Goal: Task Accomplishment & Management: Complete application form

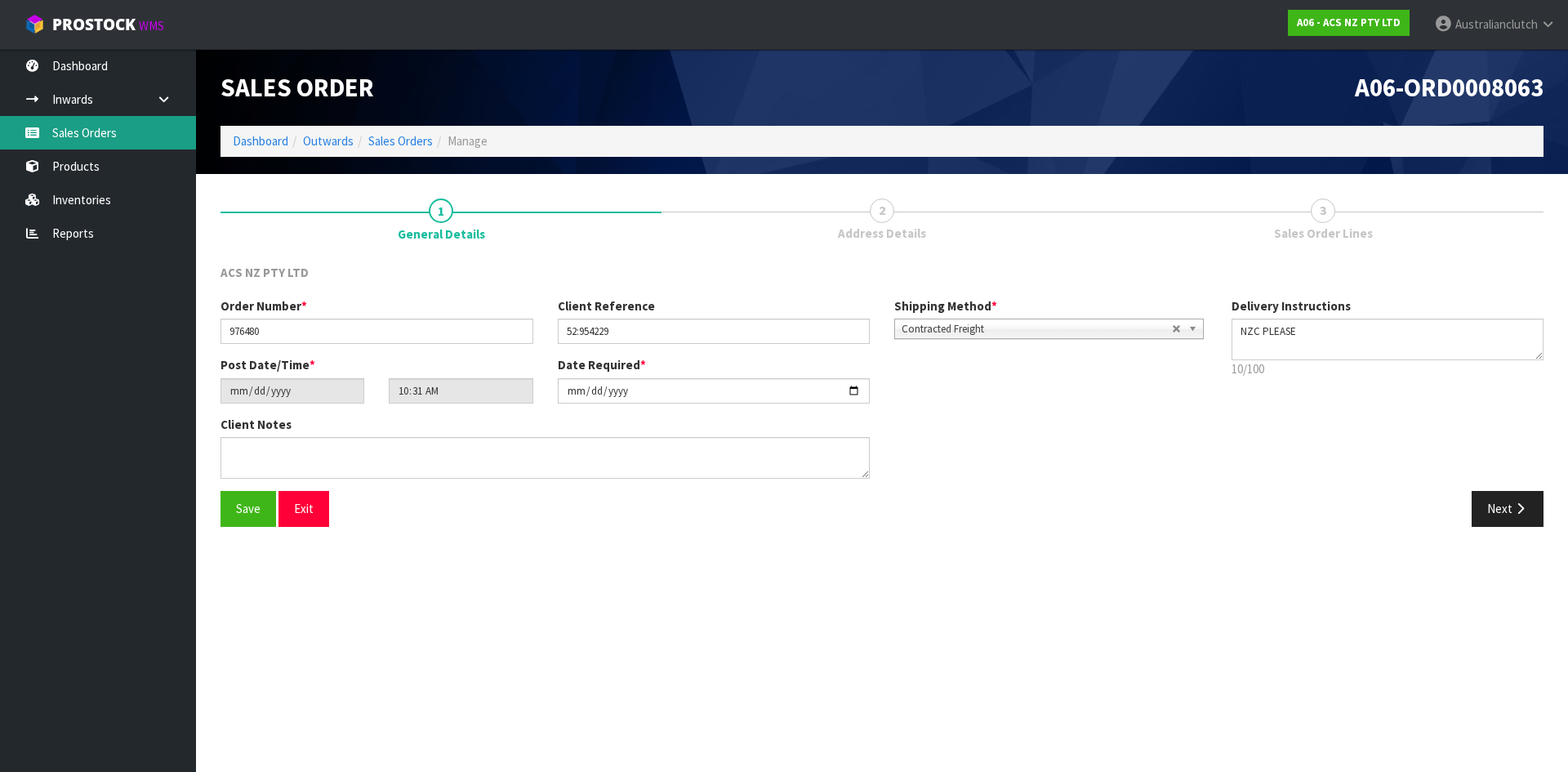
click at [138, 140] on link "Sales Orders" at bounding box center [97, 132] width 196 height 33
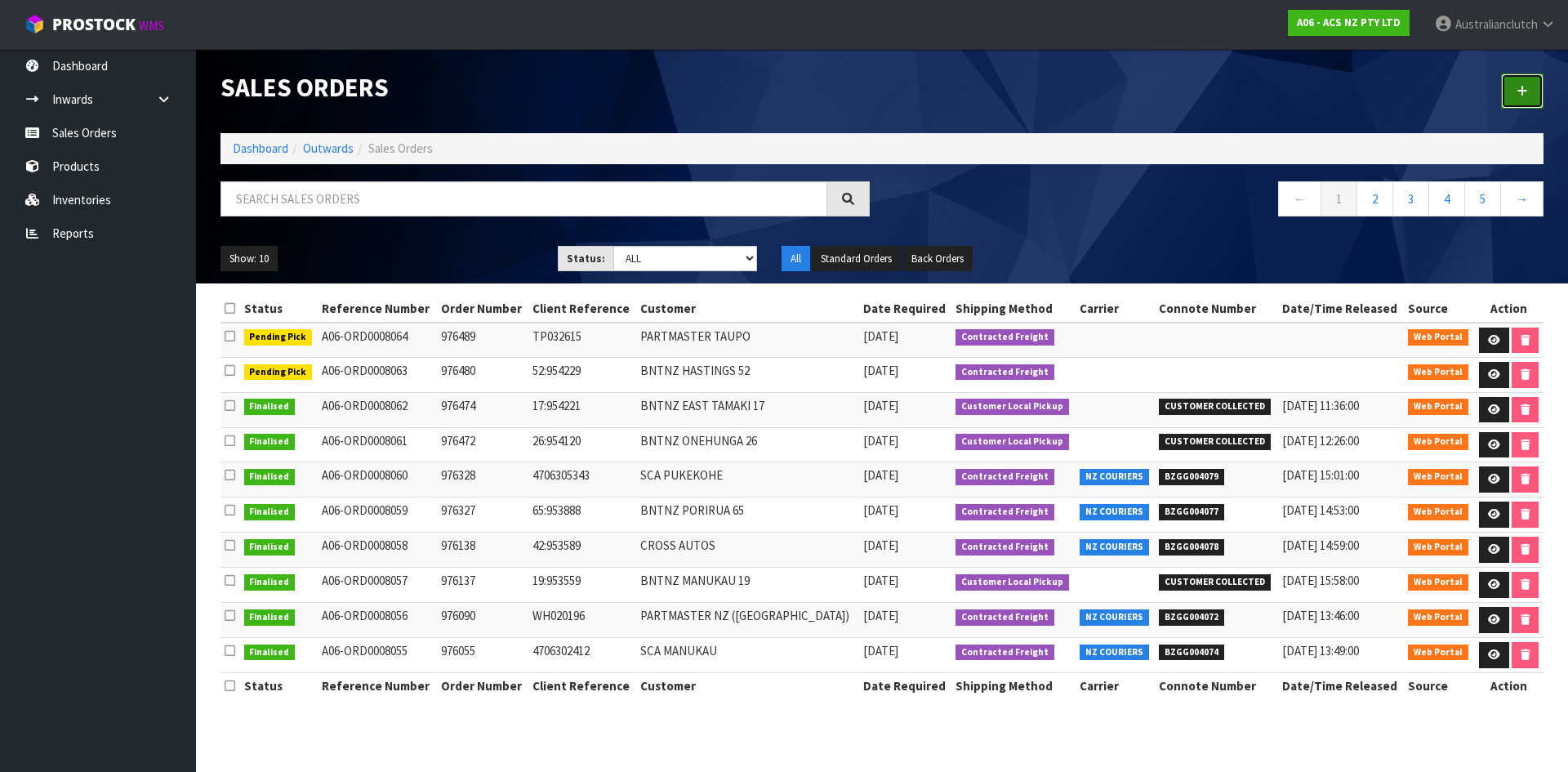
click at [1507, 89] on link at bounding box center [1522, 91] width 42 height 35
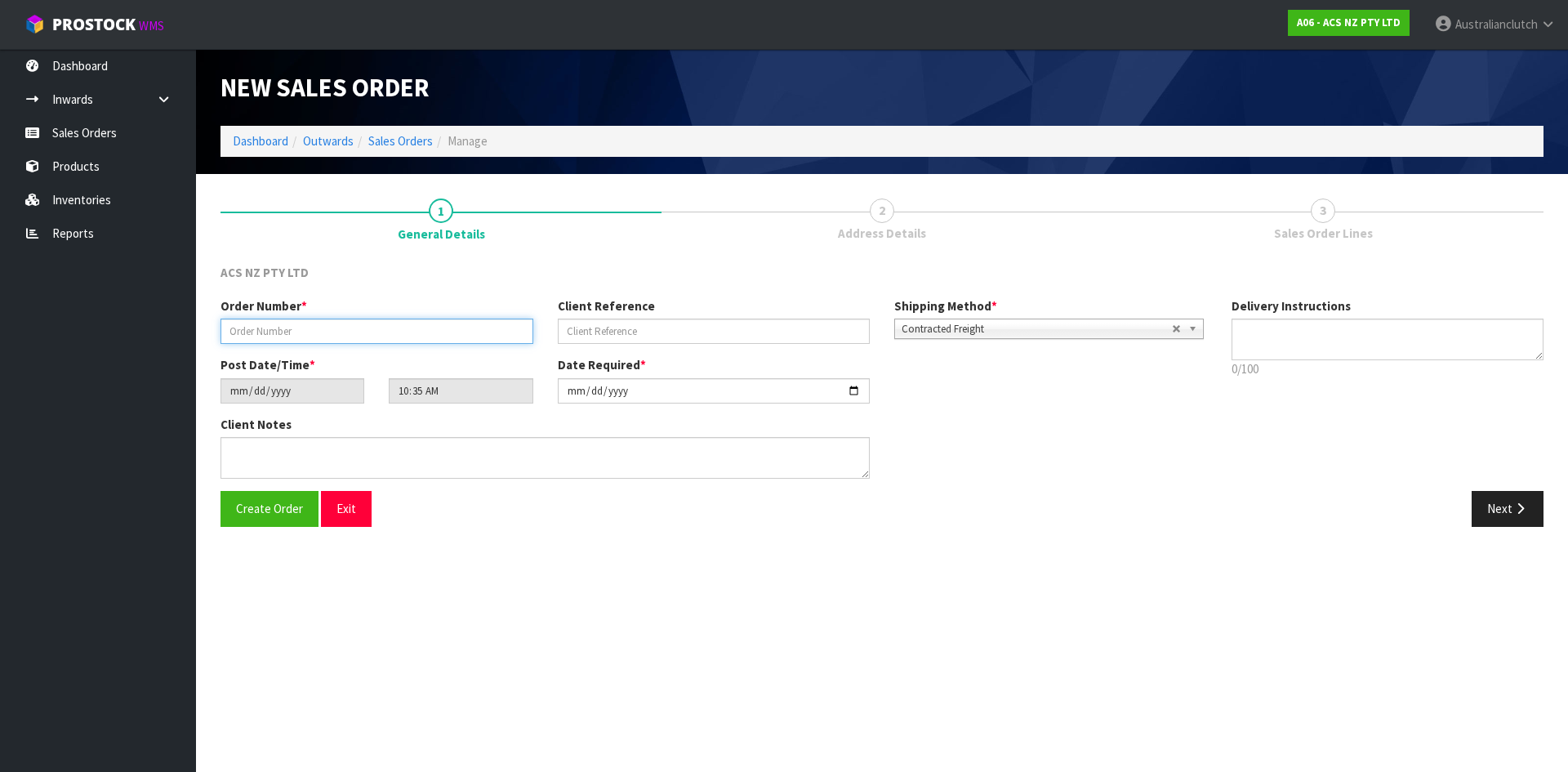
click at [373, 333] on input "text" at bounding box center [376, 331] width 312 height 26
type input "976526"
type input "4706307065"
click at [1473, 332] on textarea at bounding box center [1387, 339] width 312 height 42
type textarea "NZC PLEASE"
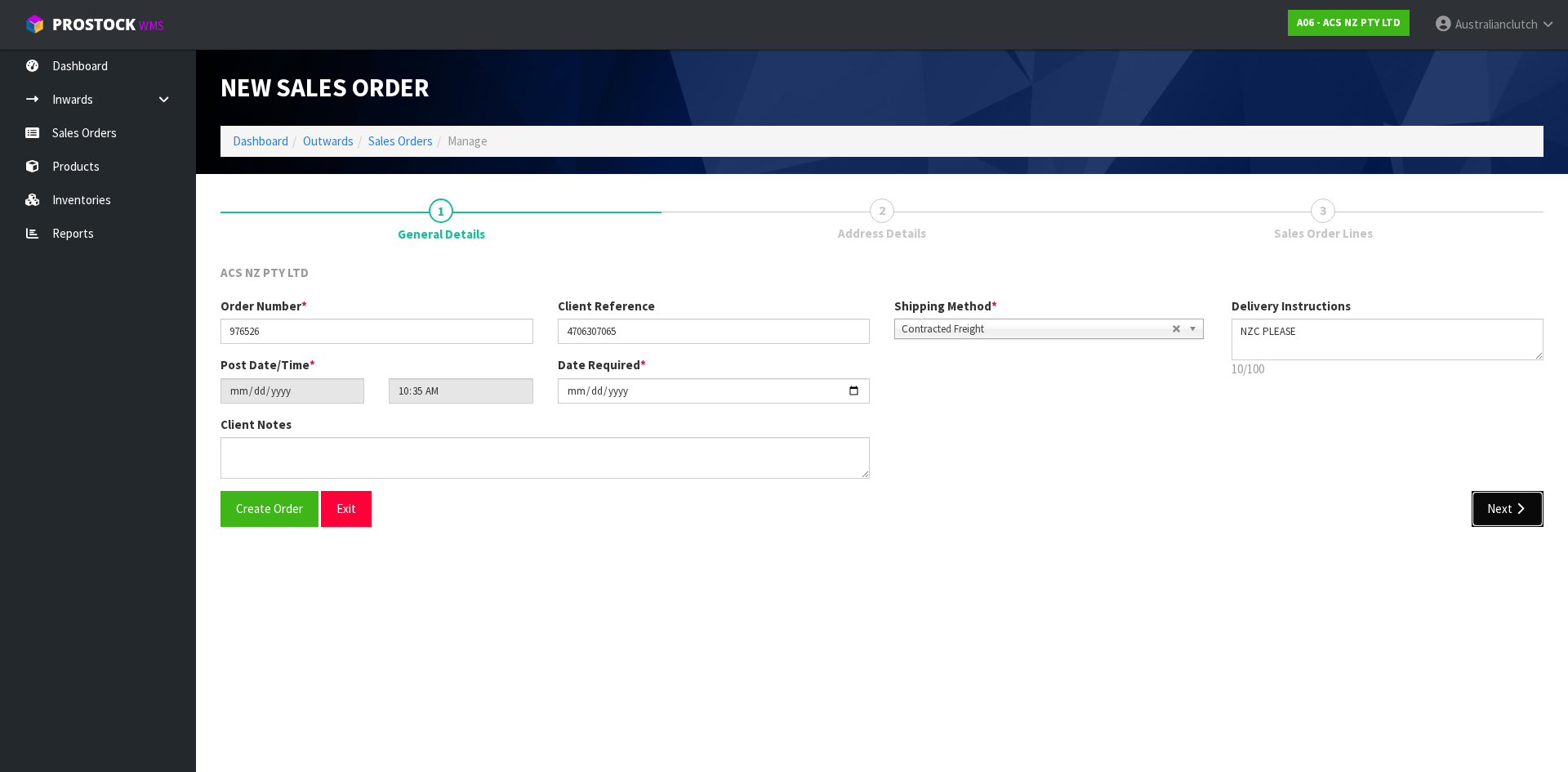
click at [1494, 508] on button "Next" at bounding box center [1507, 508] width 72 height 35
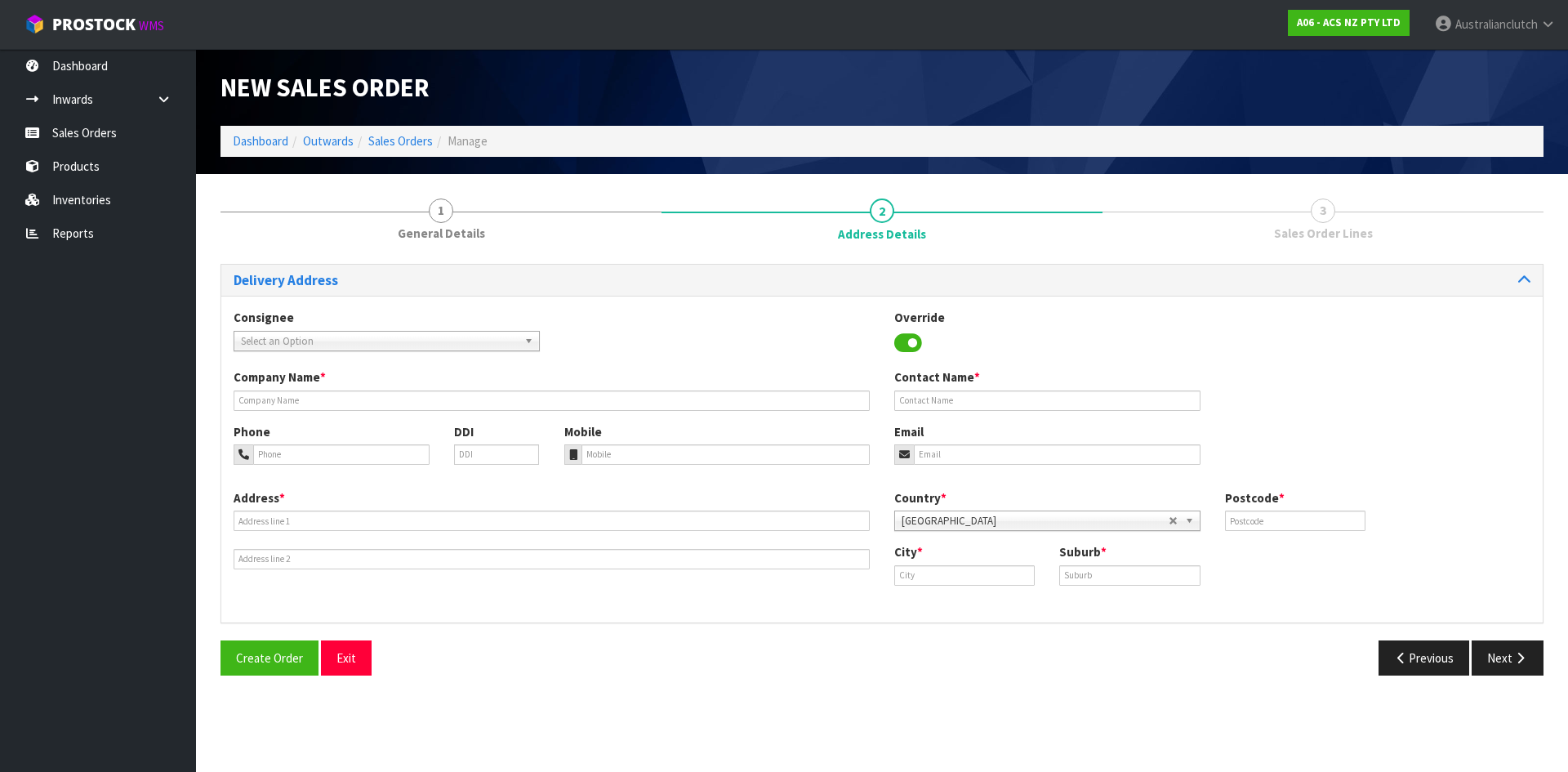
click at [261, 338] on span "Select an Option" at bounding box center [379, 341] width 277 height 20
type input "7004"
click at [288, 391] on li "7004 - SCA MT WELLINGTON" at bounding box center [387, 387] width 298 height 20
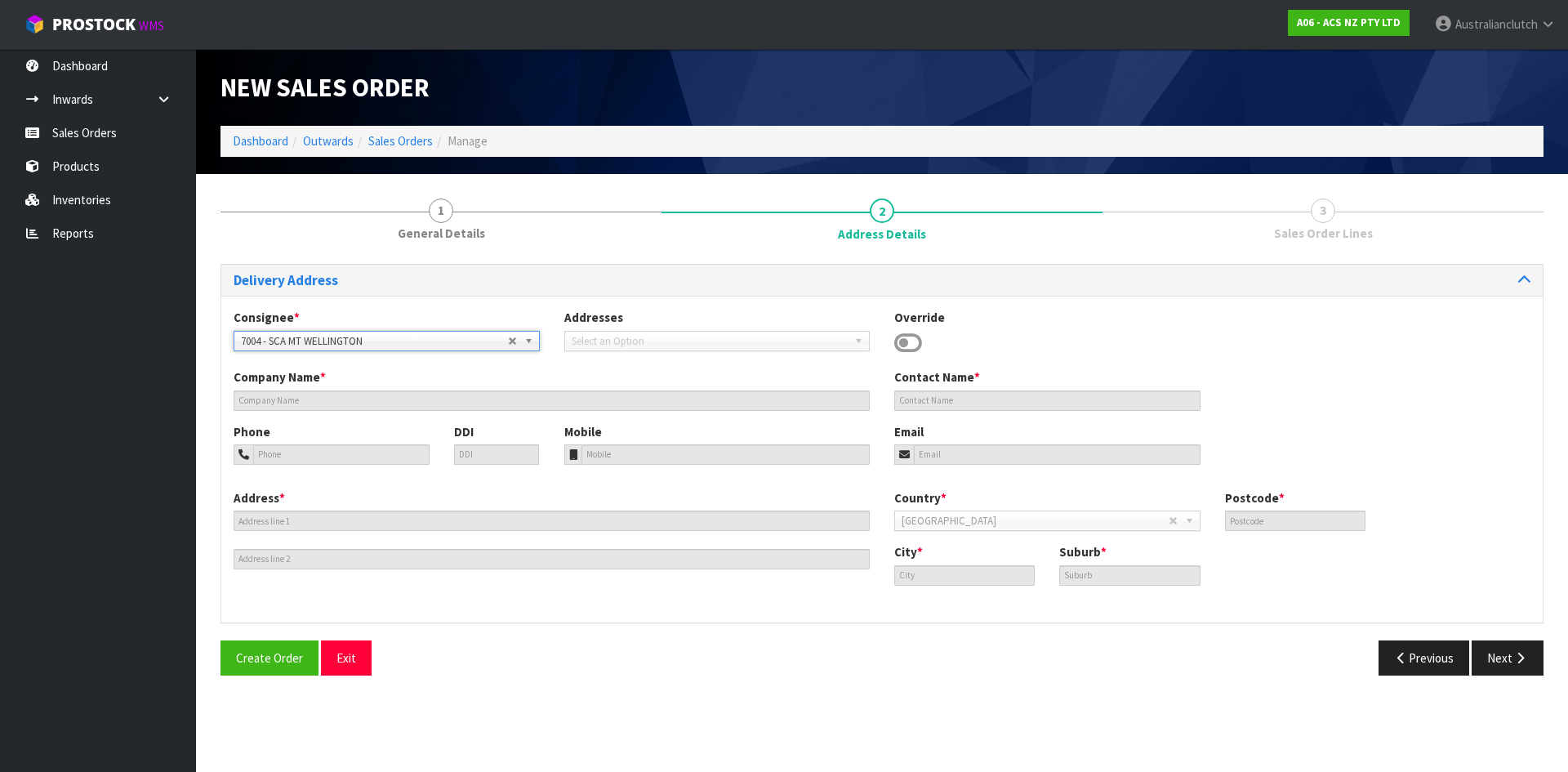
type input "SCA MT WELLINGTON"
type input "09 5746435"
type input "[EMAIL_ADDRESS][DOMAIN_NAME]"
type input "43 MT [GEOGRAPHIC_DATA]"
type input "1060"
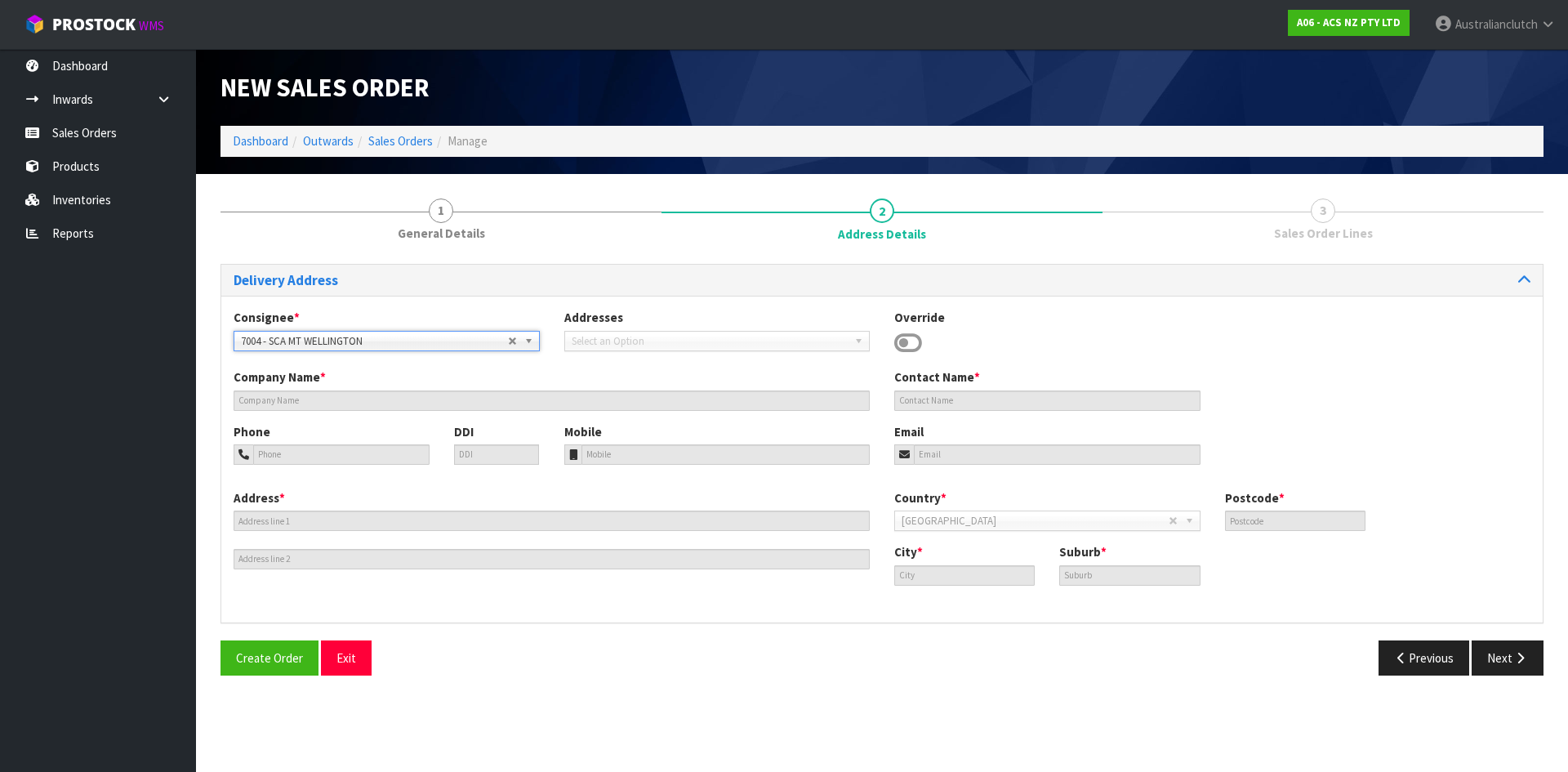
type input "[GEOGRAPHIC_DATA]"
click at [1518, 647] on button "Next" at bounding box center [1507, 657] width 72 height 35
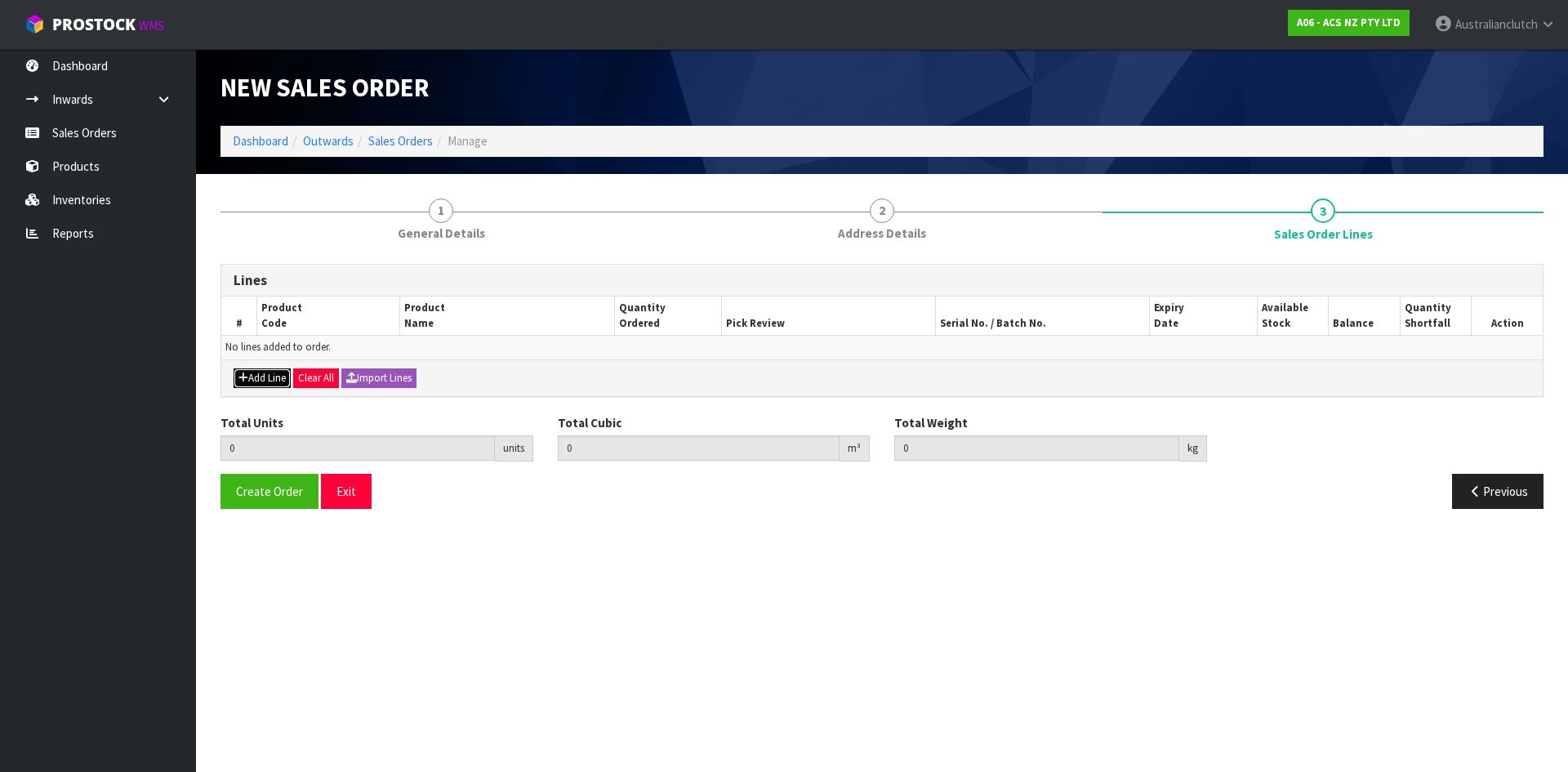
click at [286, 374] on button "Add Line" at bounding box center [263, 378] width 57 height 20
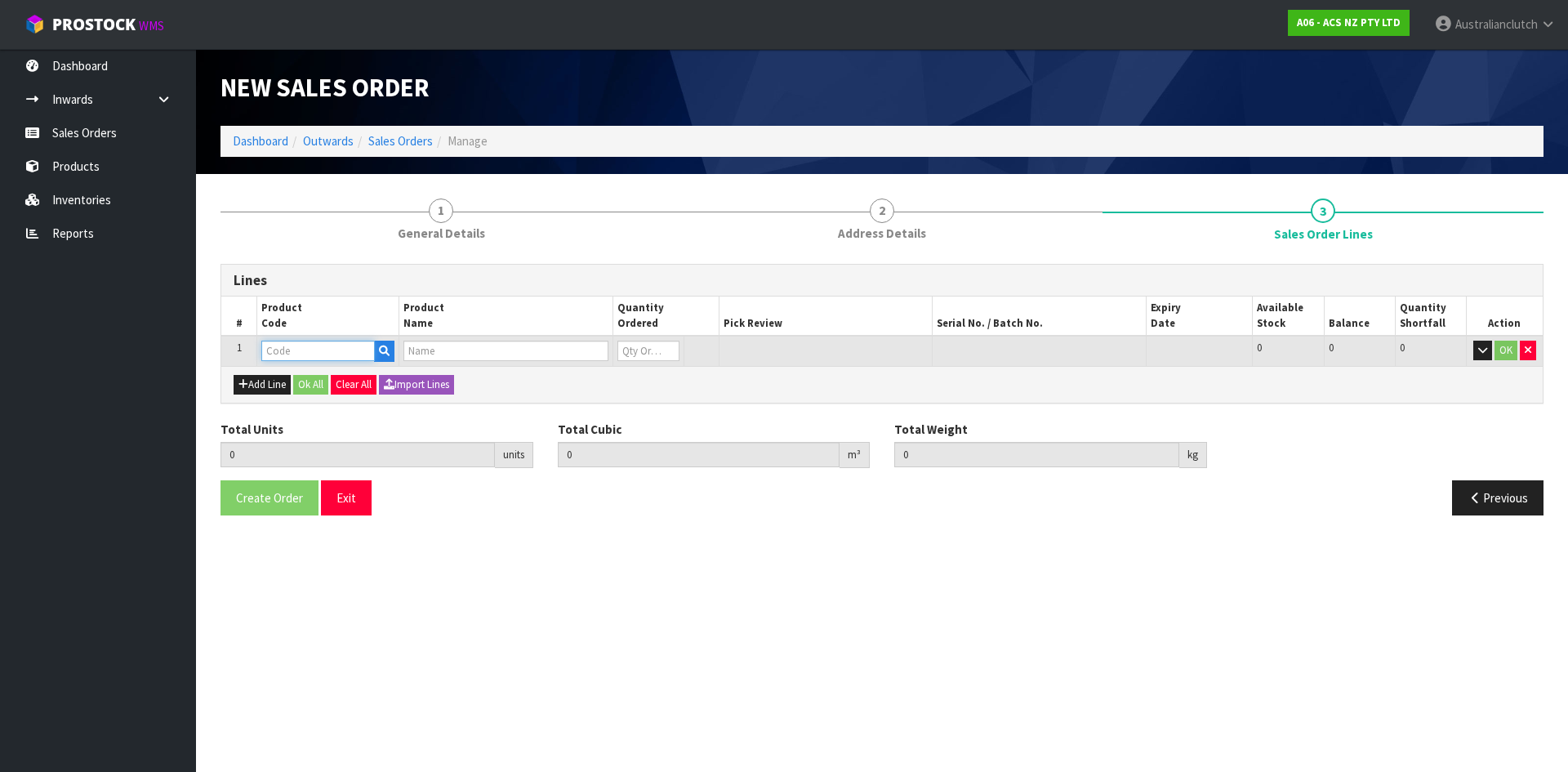
click at [296, 353] on input "text" at bounding box center [318, 351] width 114 height 20
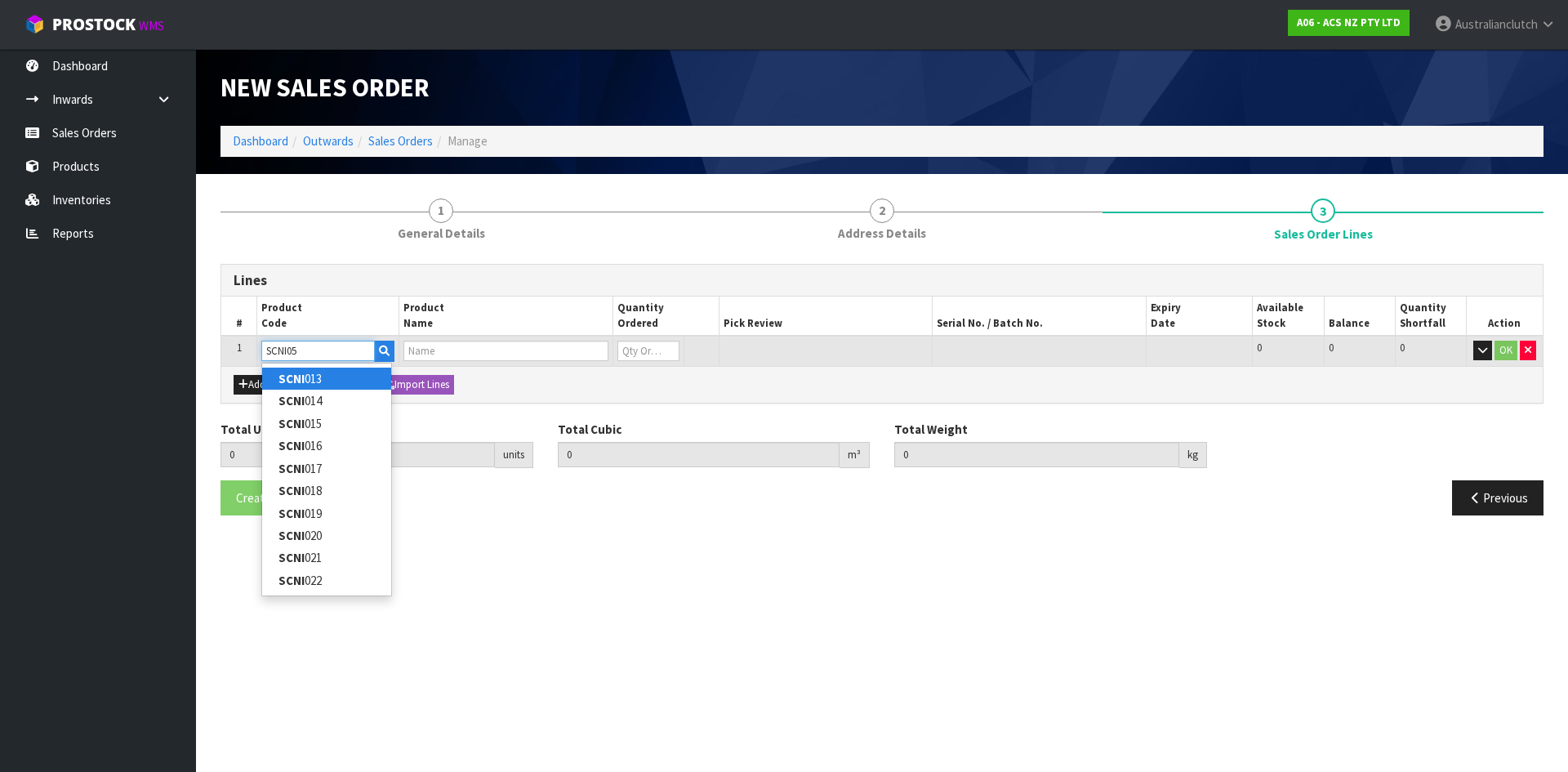
type input "SCNI050"
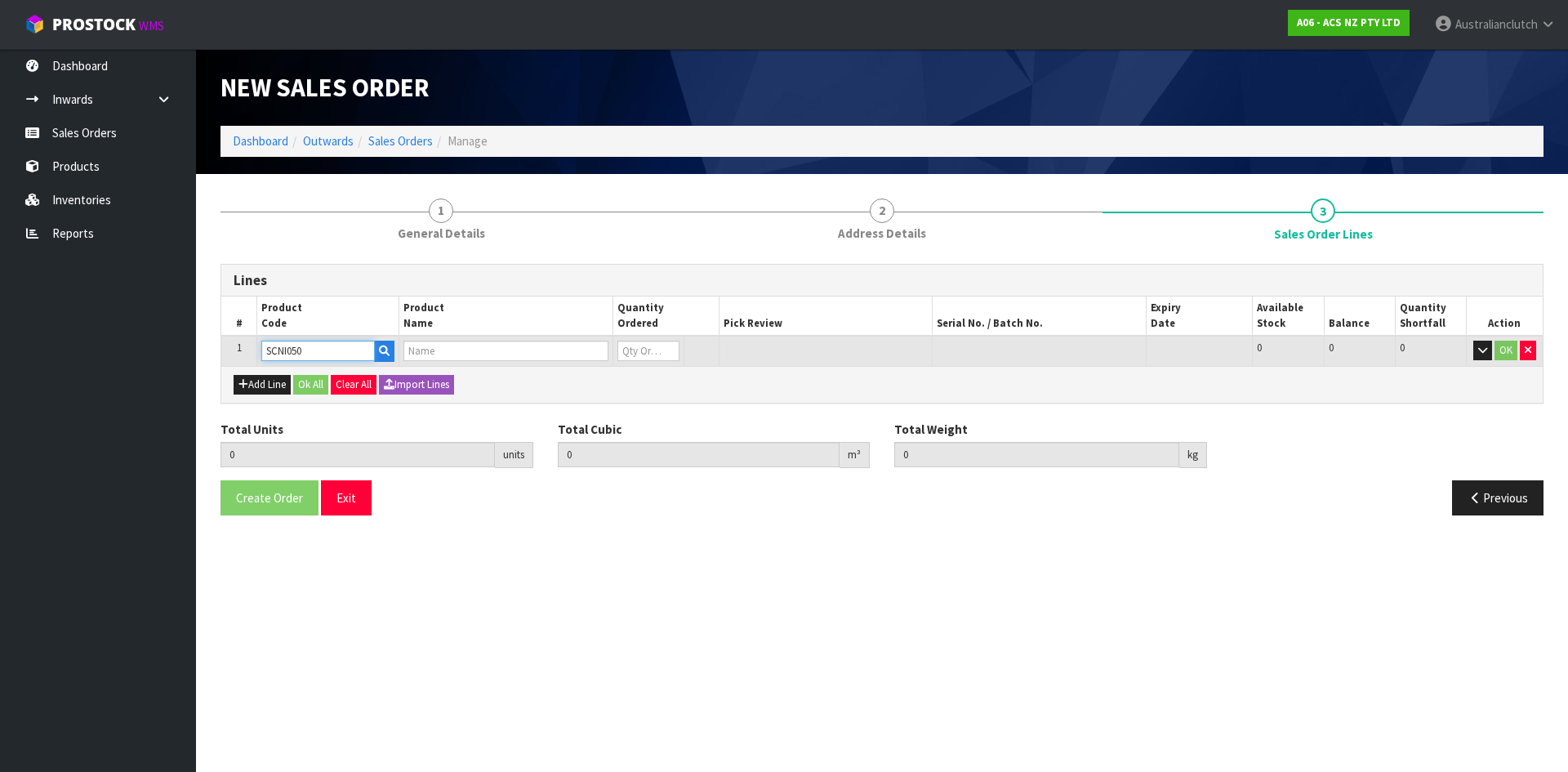
type input "0.000000"
type input "0.000"
type input "CLUTCH S/CYL NISSAN 19.05MM (3/4")"
type input "0"
type input "SCNI050"
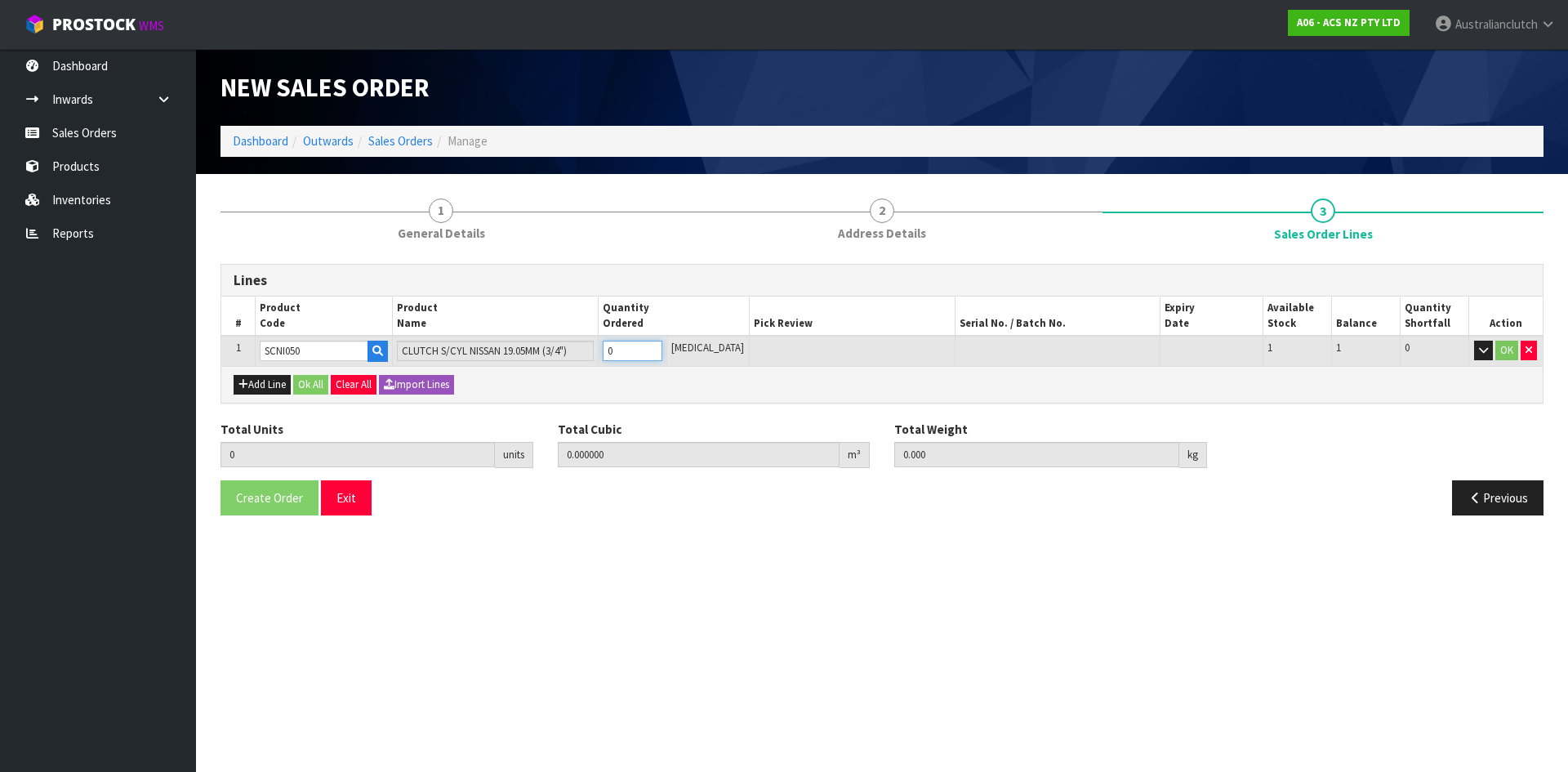
type input "1"
type input "0.001008"
type input "0.5"
type input "1"
click at [662, 345] on input "1" at bounding box center [632, 351] width 59 height 20
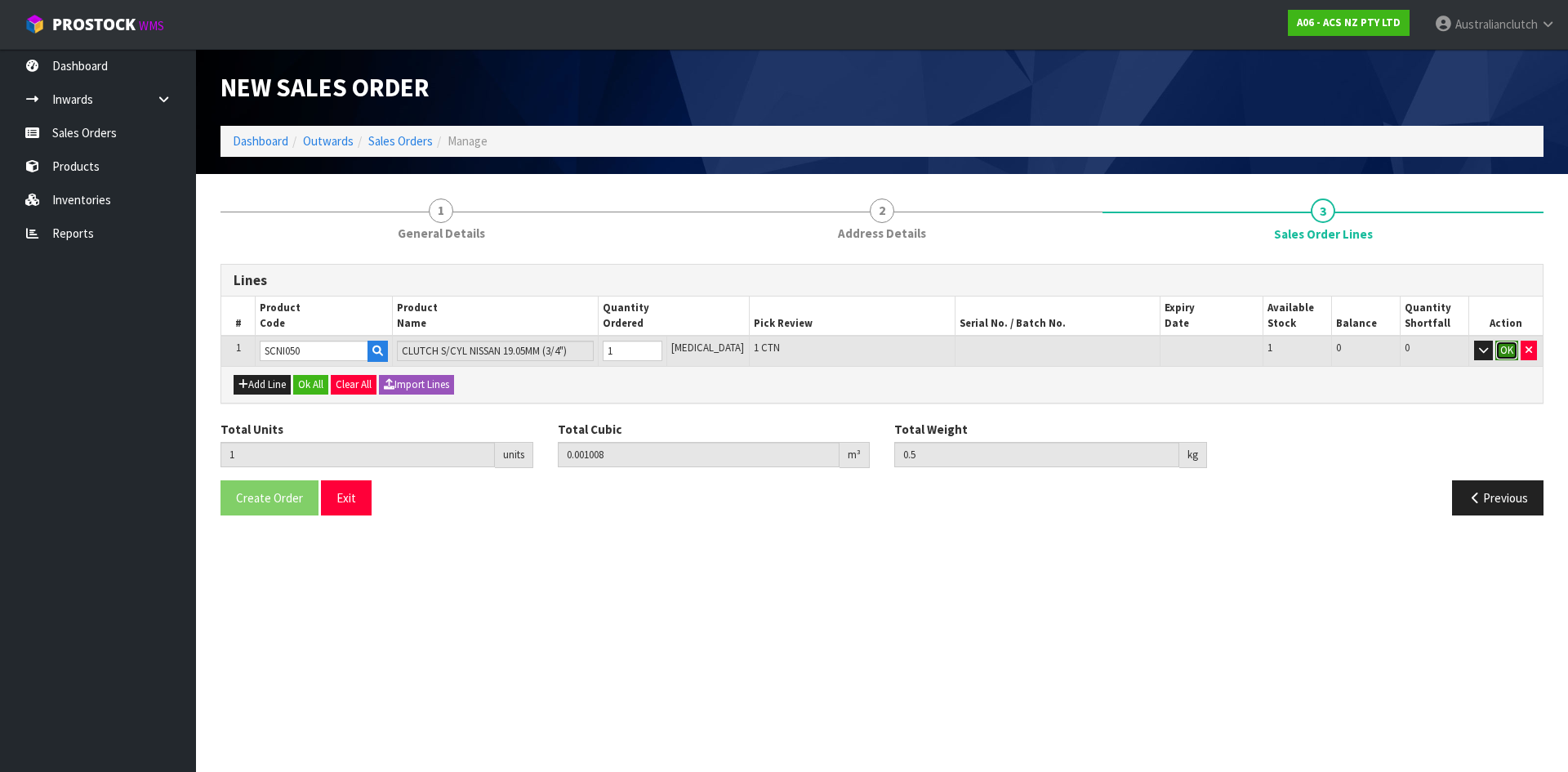
click at [1504, 353] on button "OK" at bounding box center [1507, 351] width 23 height 20
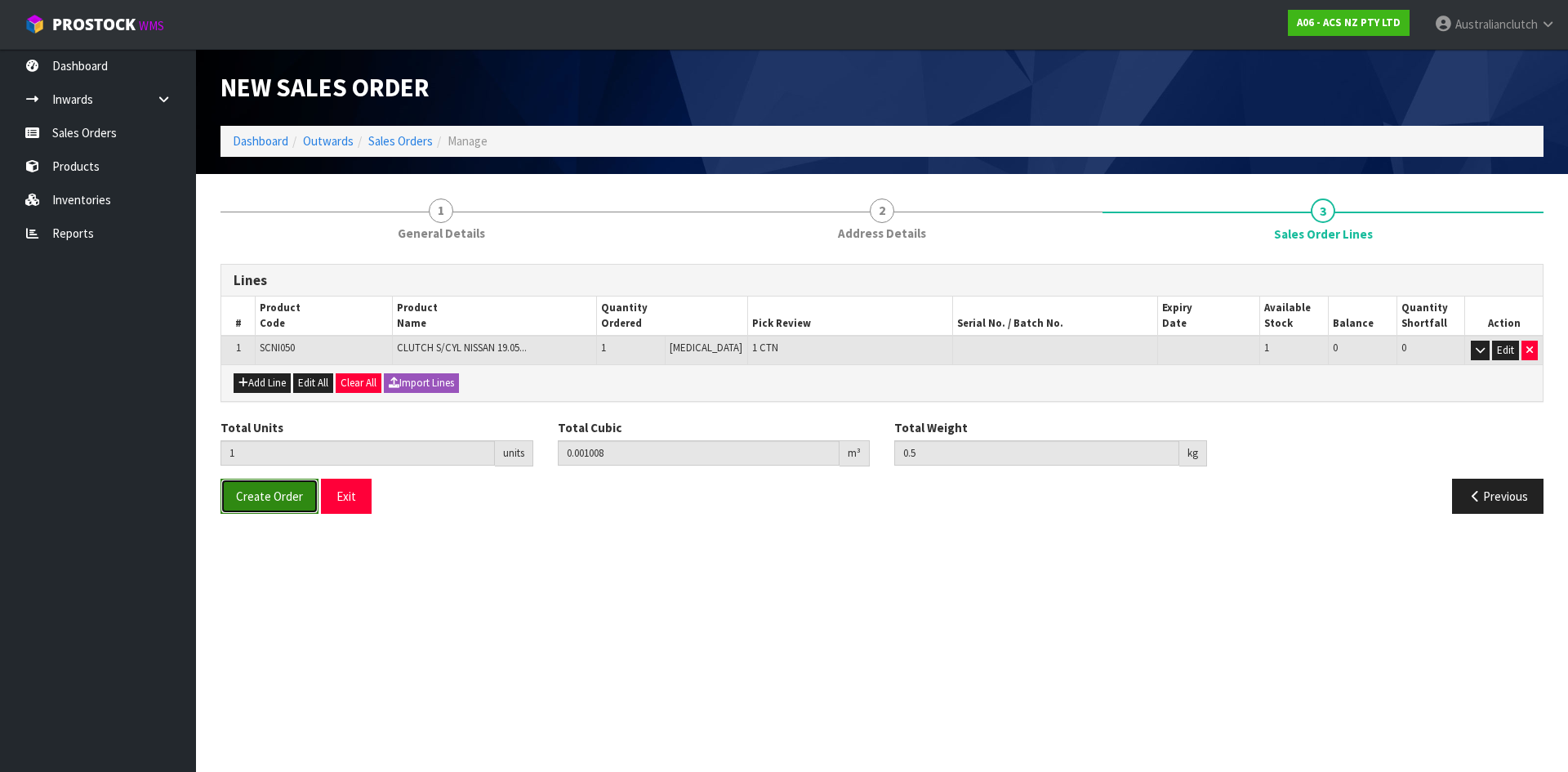
click at [297, 499] on span "Create Order" at bounding box center [269, 496] width 67 height 15
